Goal: Book appointment/travel/reservation

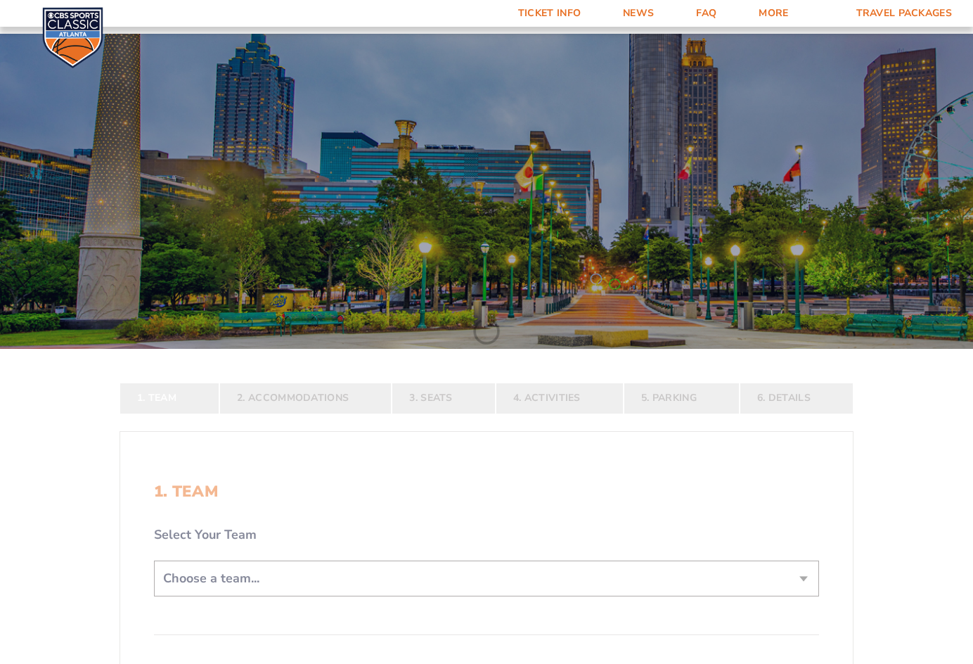
scroll to position [281, 0]
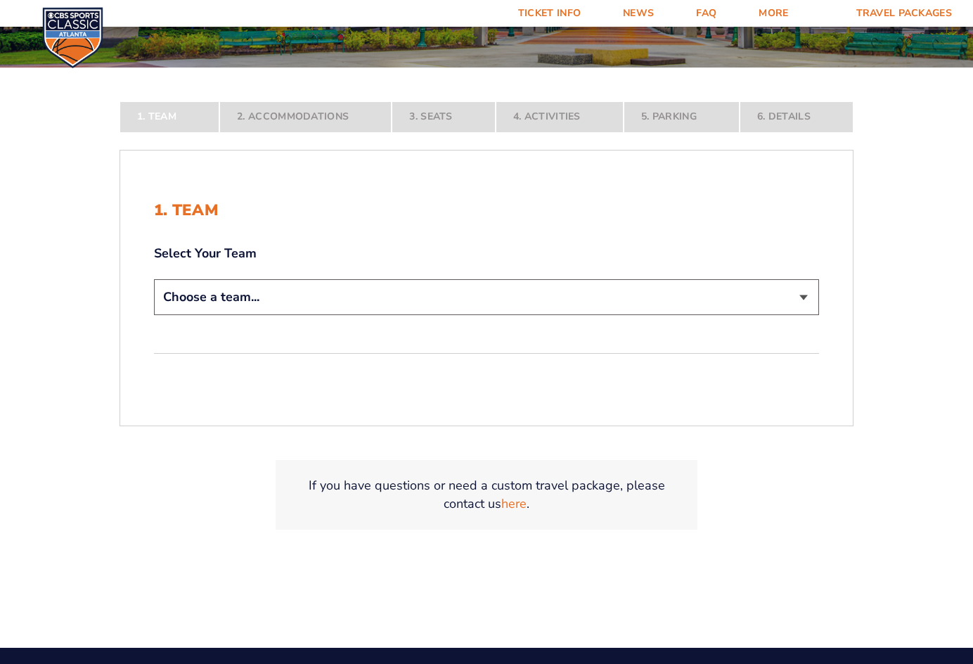
click at [364, 295] on select "Choose a team... [US_STATE] Wildcats [US_STATE] State Buckeyes [US_STATE] Tar H…" at bounding box center [486, 297] width 665 height 36
select select "12956"
click at [154, 315] on select "Choose a team... [US_STATE] Wildcats [US_STATE] State Buckeyes [US_STATE] Tar H…" at bounding box center [486, 297] width 665 height 36
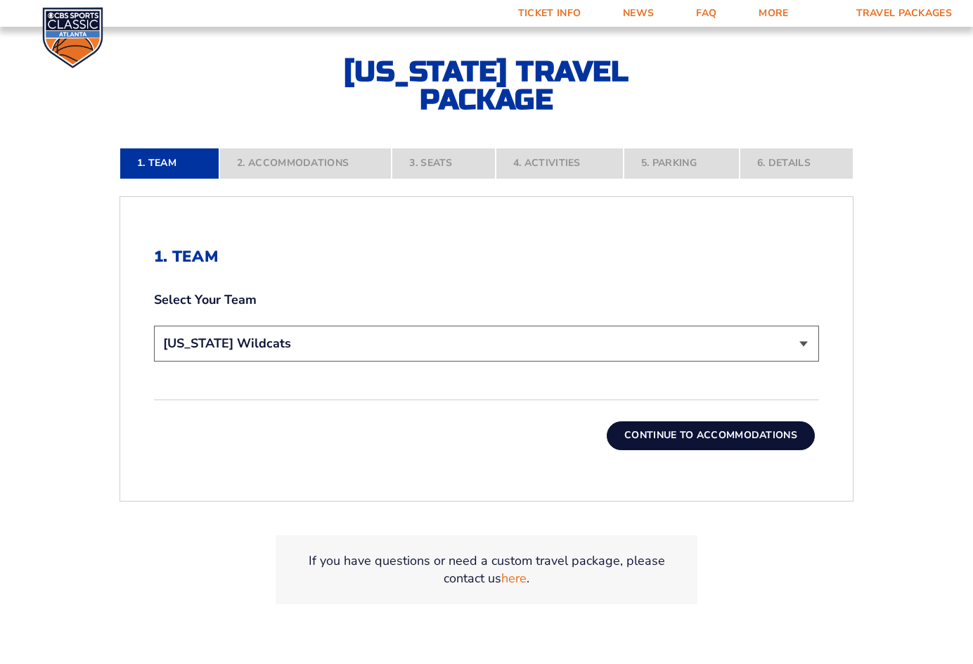
scroll to position [492, 0]
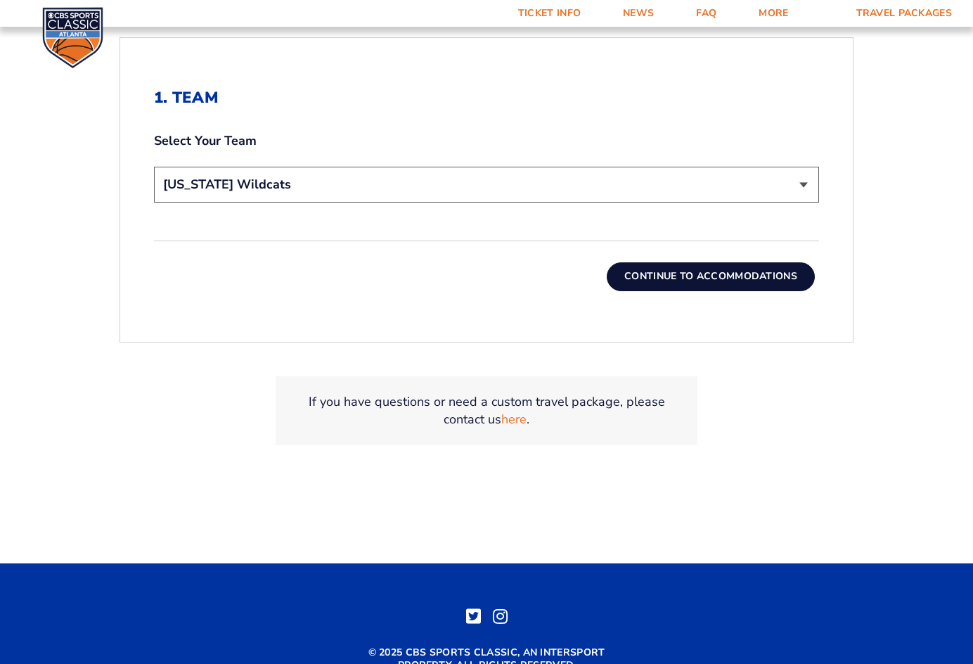
click at [653, 280] on button "Continue To Accommodations" at bounding box center [711, 276] width 208 height 28
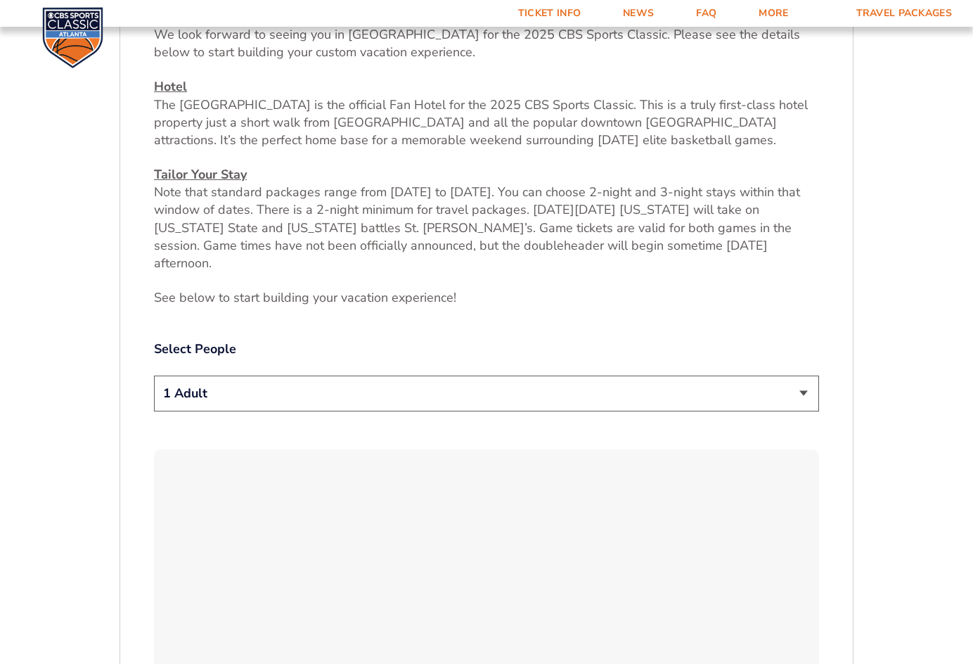
scroll to position [665, 0]
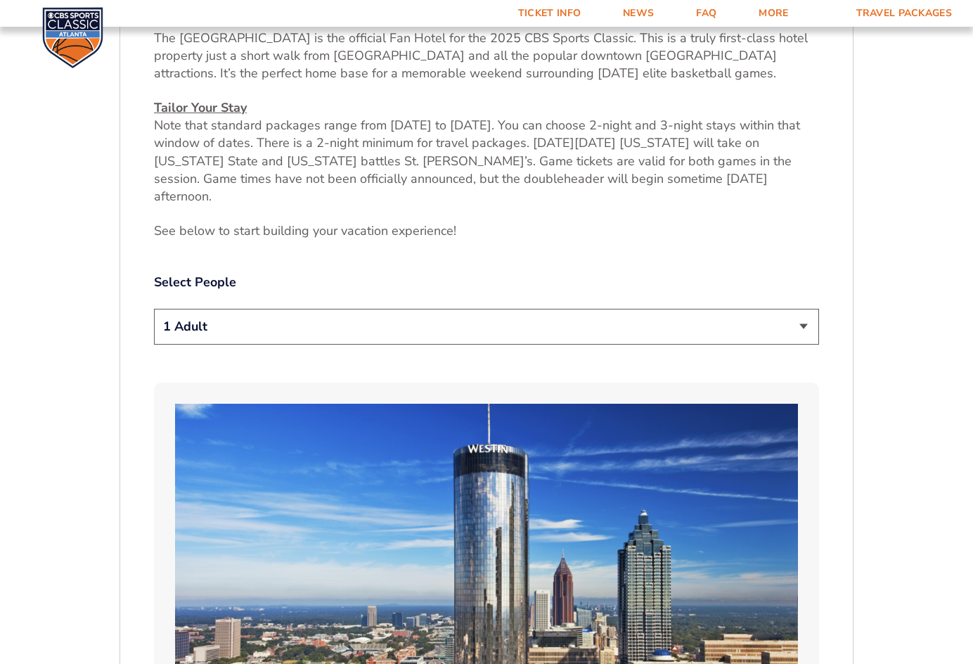
click at [415, 309] on select "1 Adult 2 Adults 3 Adults 4 Adults 2 Adults + 1 Child 2 Adults + 2 Children 2 A…" at bounding box center [486, 327] width 665 height 36
select select "3 Adults"
click at [154, 309] on select "1 Adult 2 Adults 3 Adults 4 Adults 2 Adults + 1 Child 2 Adults + 2 Children 2 A…" at bounding box center [486, 327] width 665 height 36
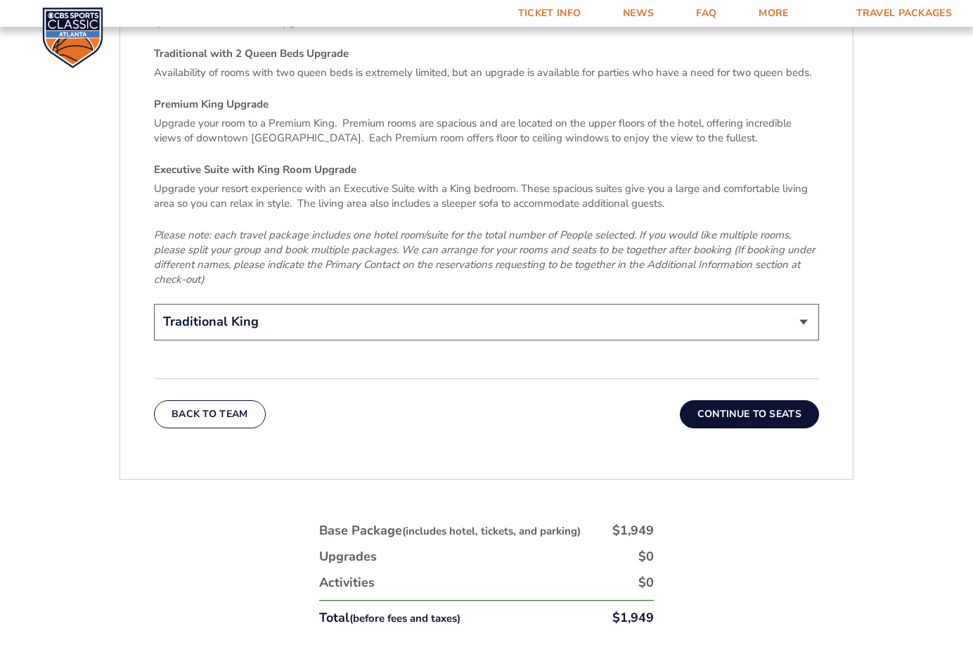
scroll to position [2212, 0]
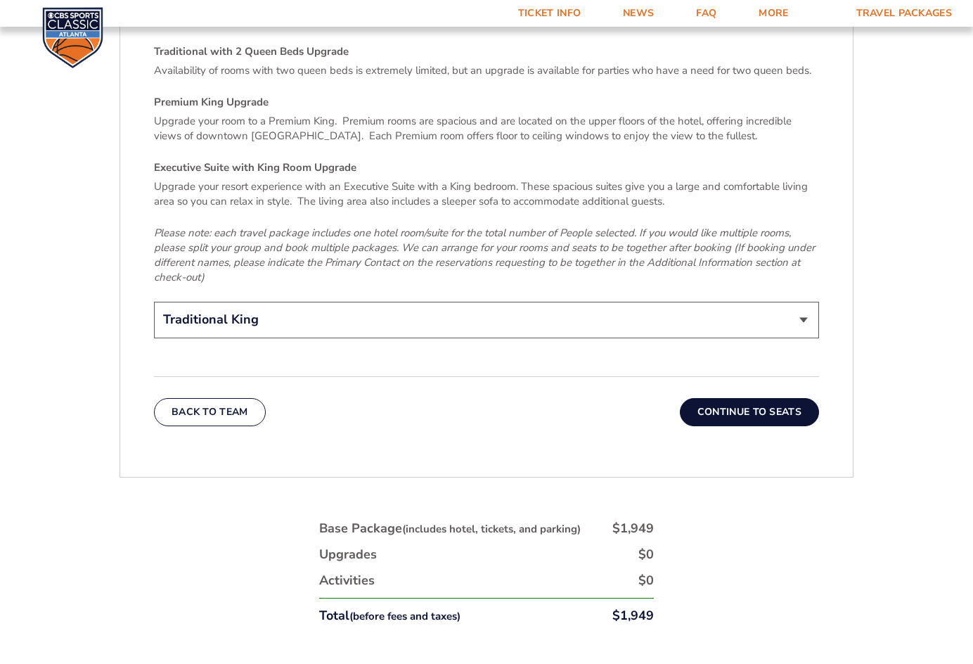
click at [730, 398] on button "Continue To Seats" at bounding box center [749, 412] width 139 height 28
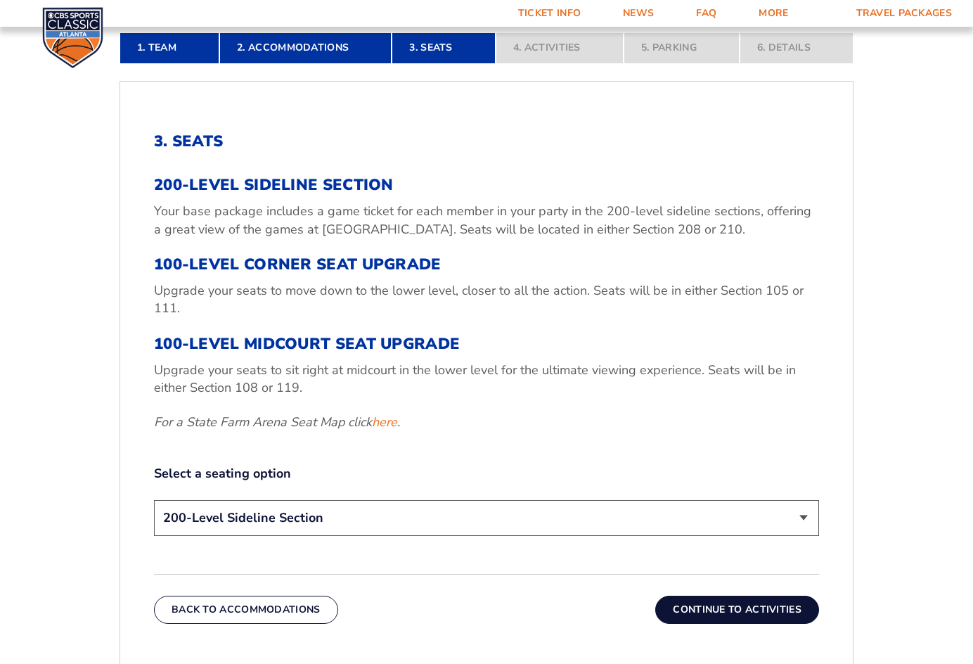
scroll to position [524, 0]
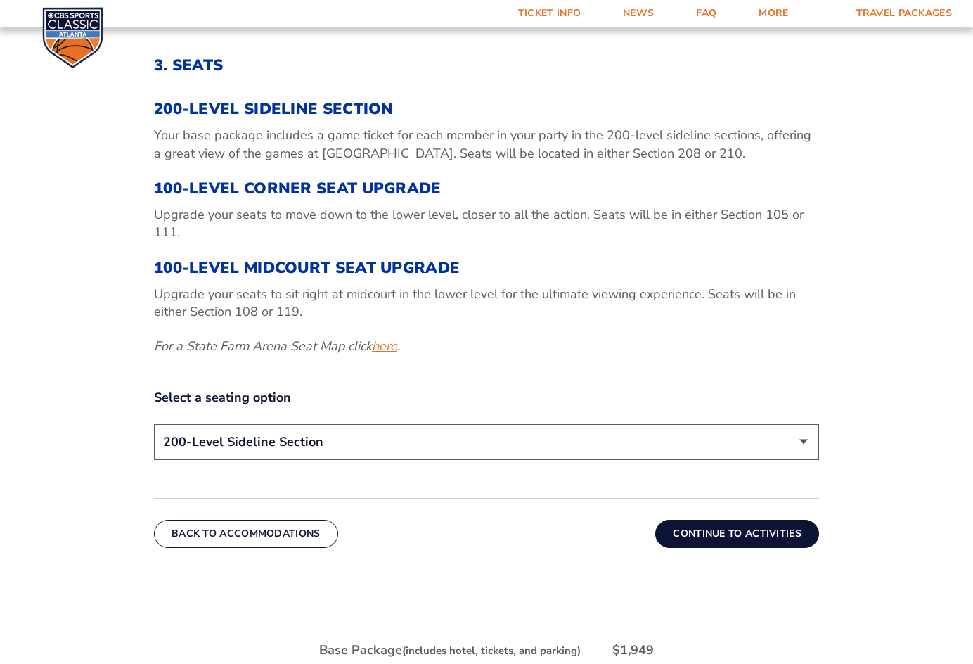
click at [383, 347] on link "here" at bounding box center [384, 346] width 25 height 18
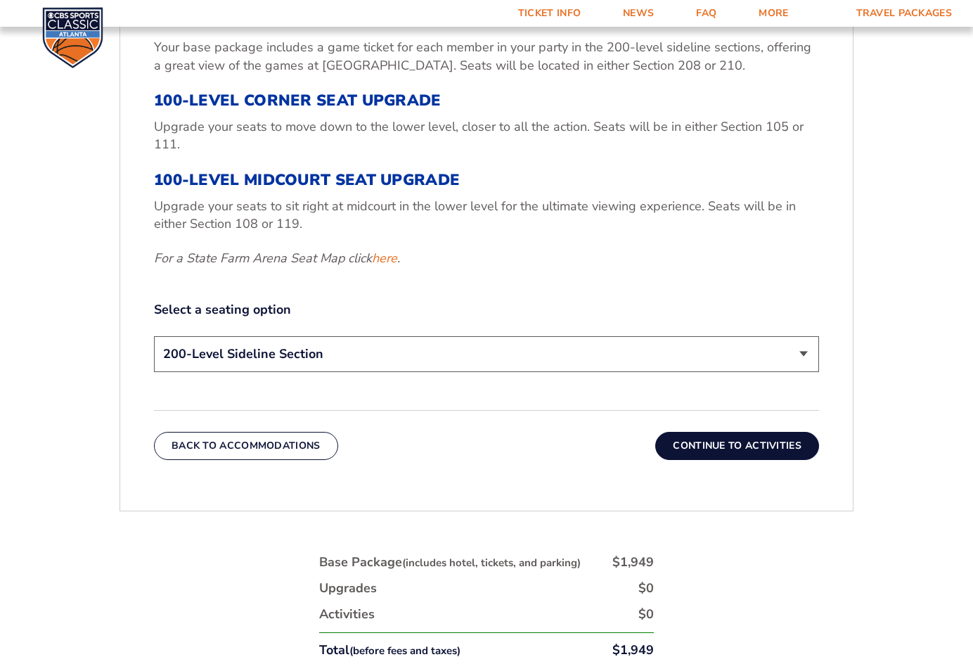
scroll to position [633, 0]
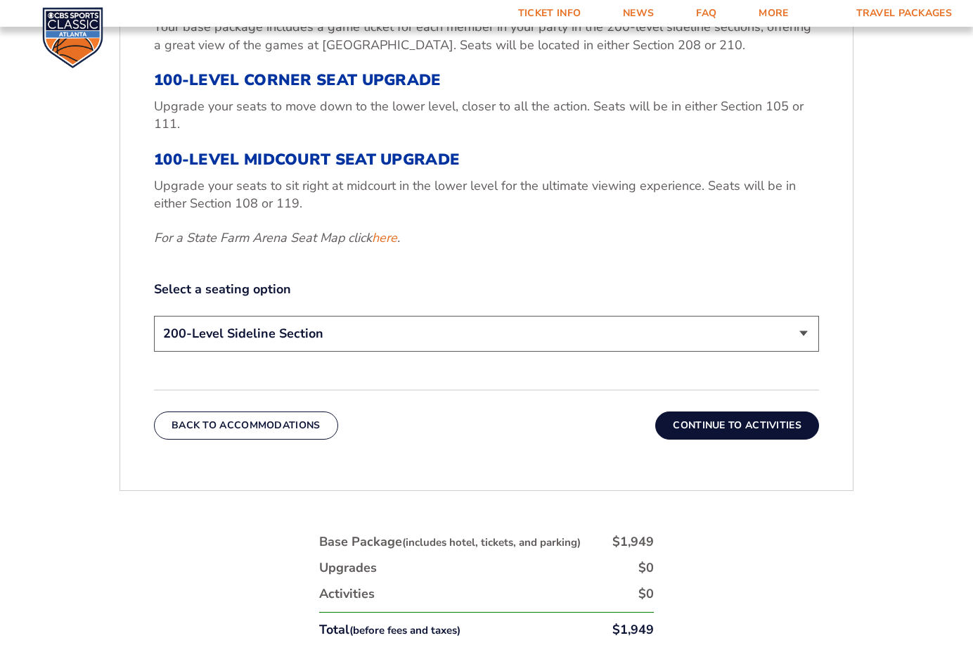
click at [411, 330] on select "200-Level Sideline Section 100-Level Corner Seat Upgrade (+$120 per person) 100…" at bounding box center [486, 334] width 665 height 36
select select "100-Level Midcourt Seat Upgrade"
click at [154, 316] on select "200-Level Sideline Section 100-Level Corner Seat Upgrade (+$120 per person) 100…" at bounding box center [486, 334] width 665 height 36
click at [702, 423] on button "Continue To Activities" at bounding box center [737, 425] width 164 height 28
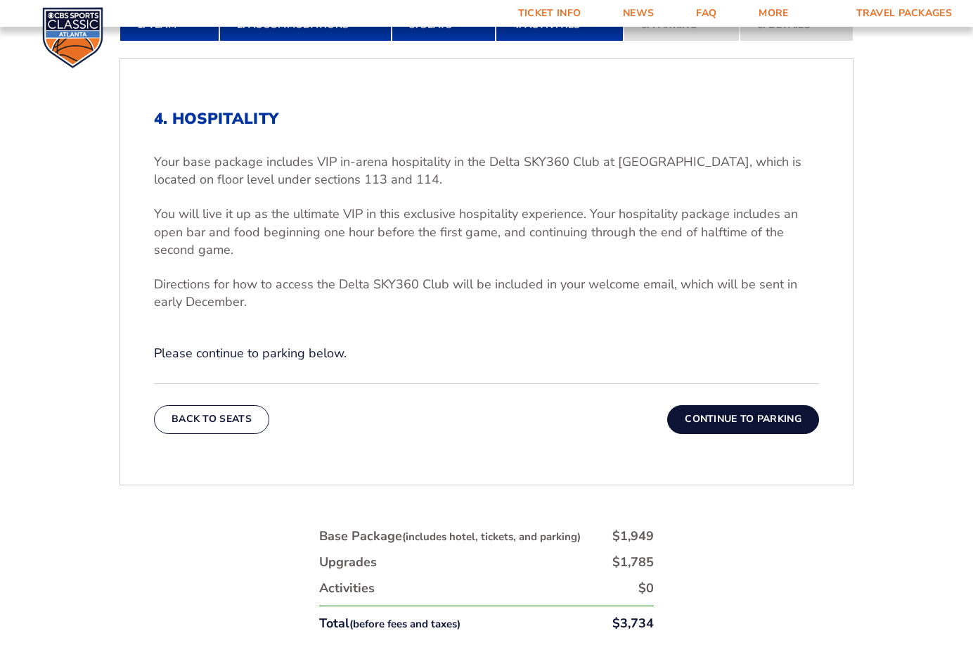
scroll to position [243, 0]
